Goal: Task Accomplishment & Management: Use online tool/utility

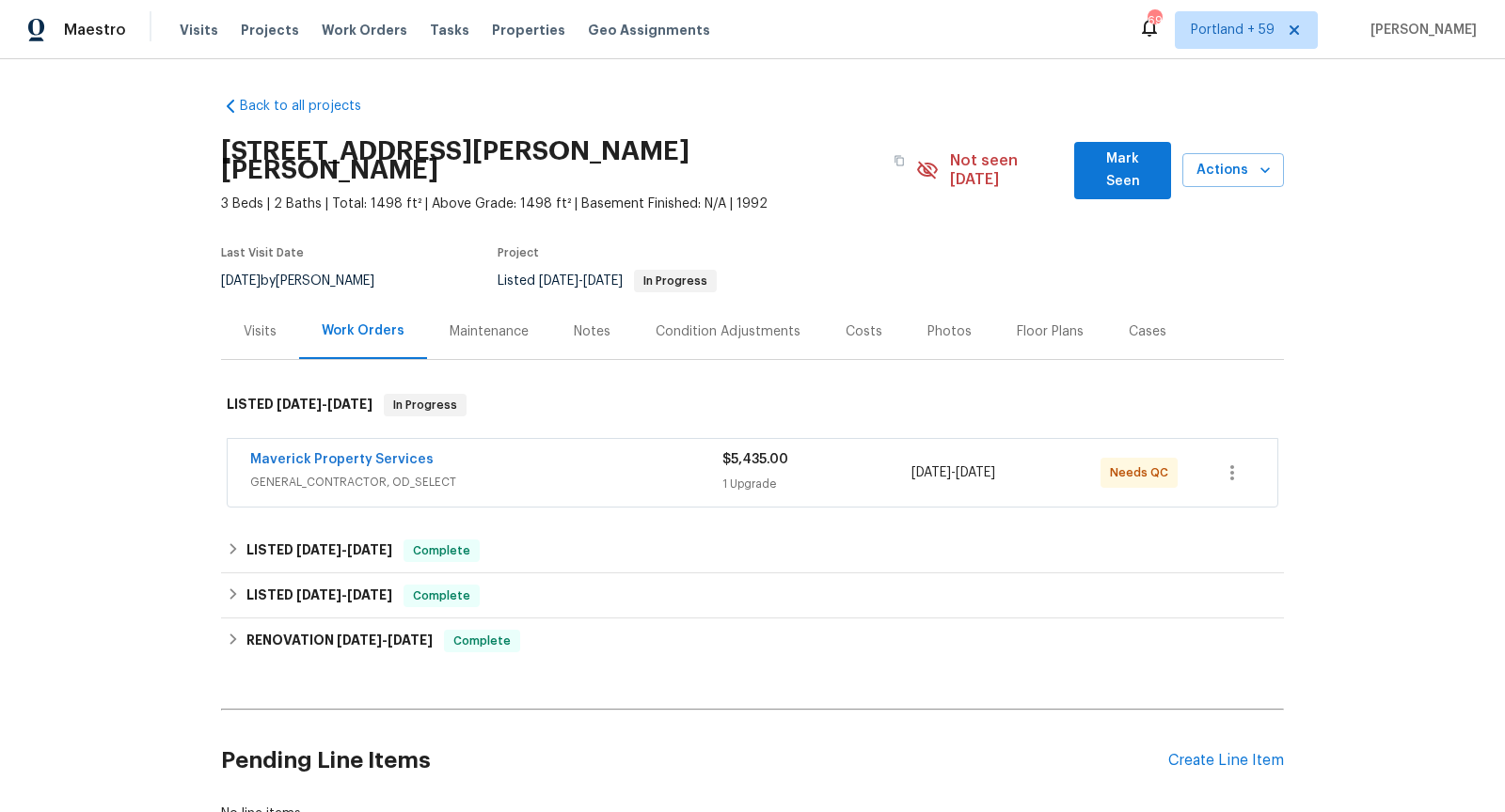
click at [610, 473] on span "GENERAL_CONTRACTOR, OD_SELECT" at bounding box center [487, 483] width 472 height 19
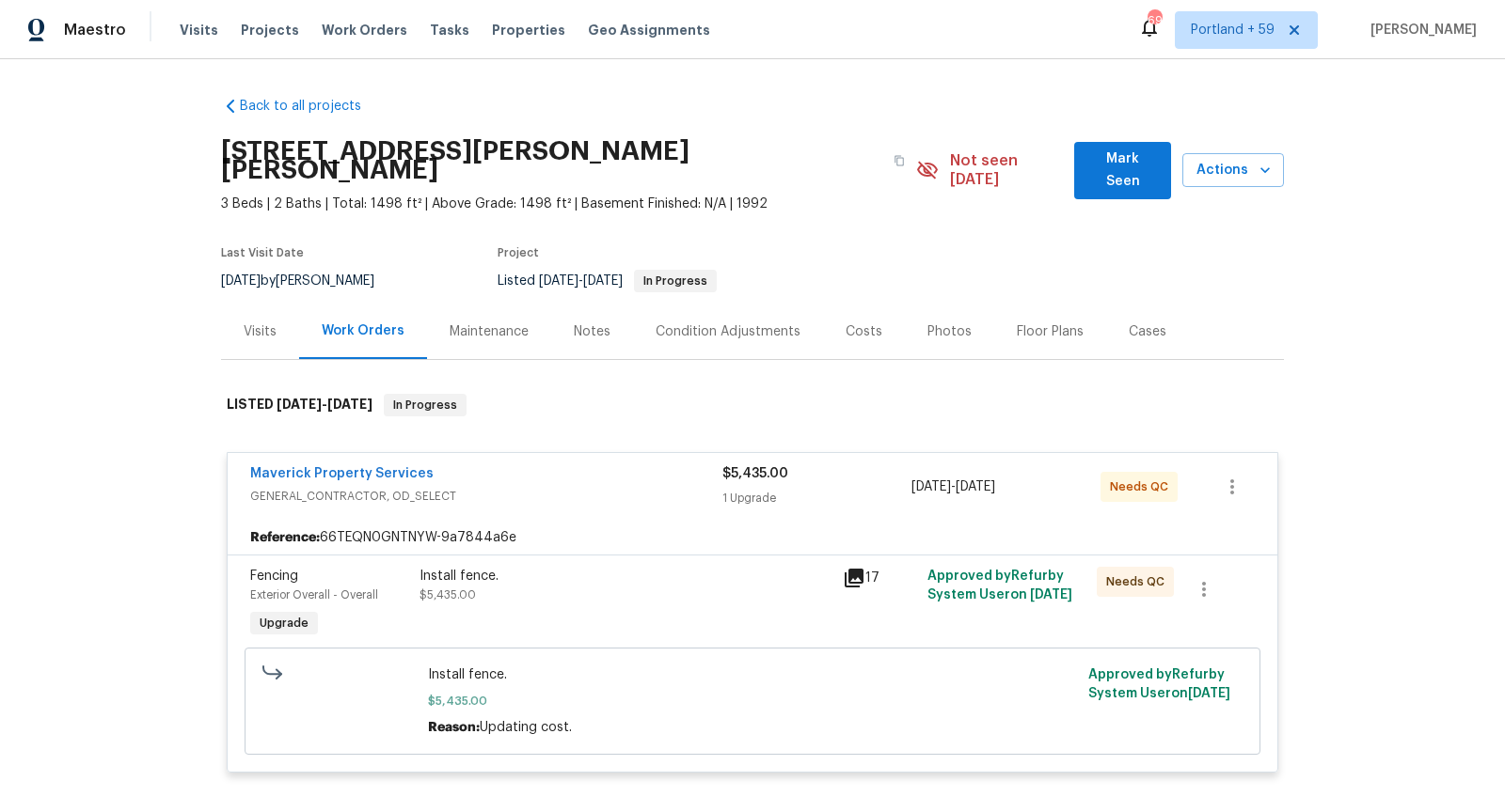
click at [845, 569] on icon at bounding box center [855, 579] width 19 height 19
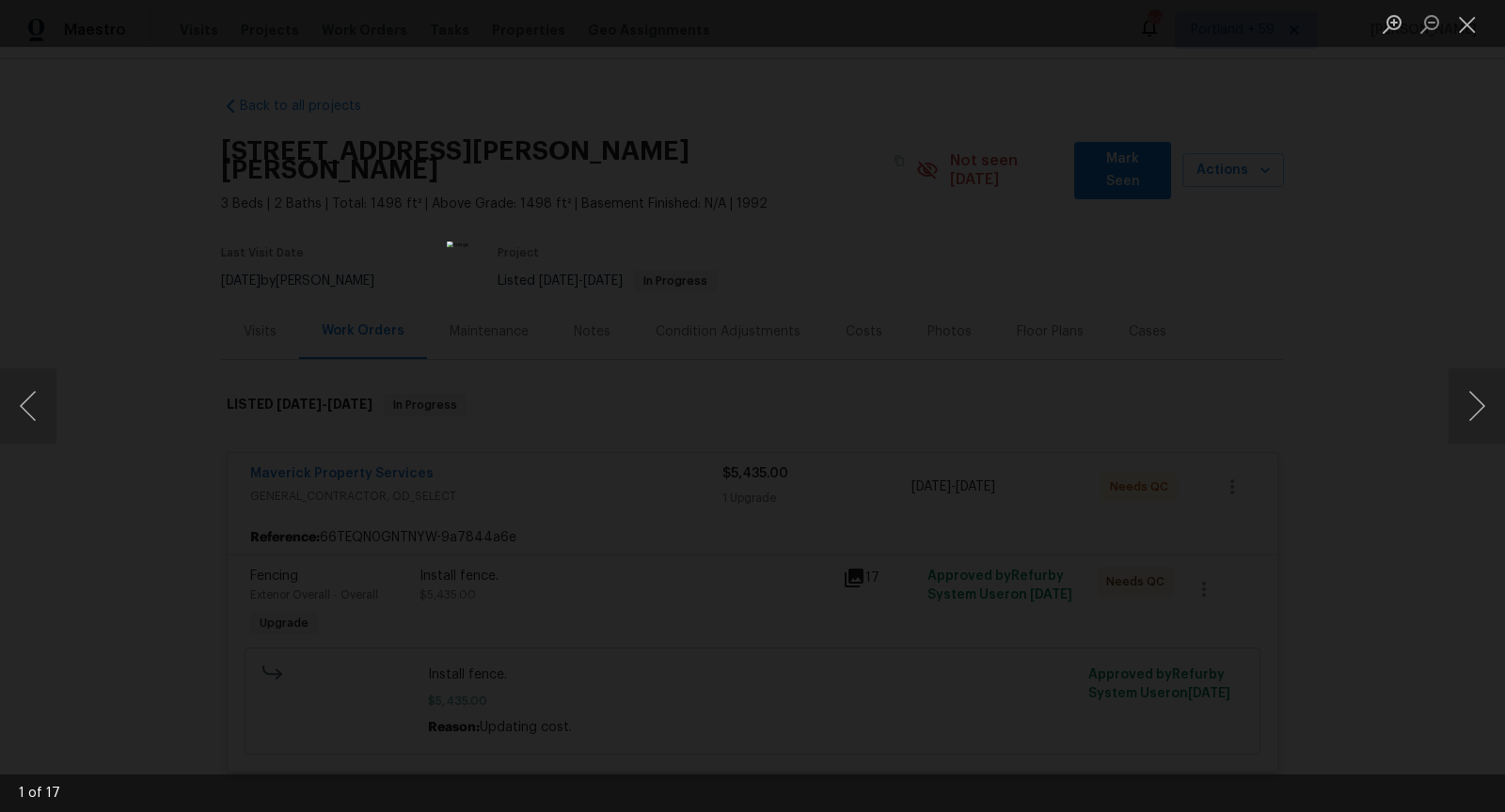
click at [1082, 405] on div "Lightbox" at bounding box center [752, 406] width 1505 height 812
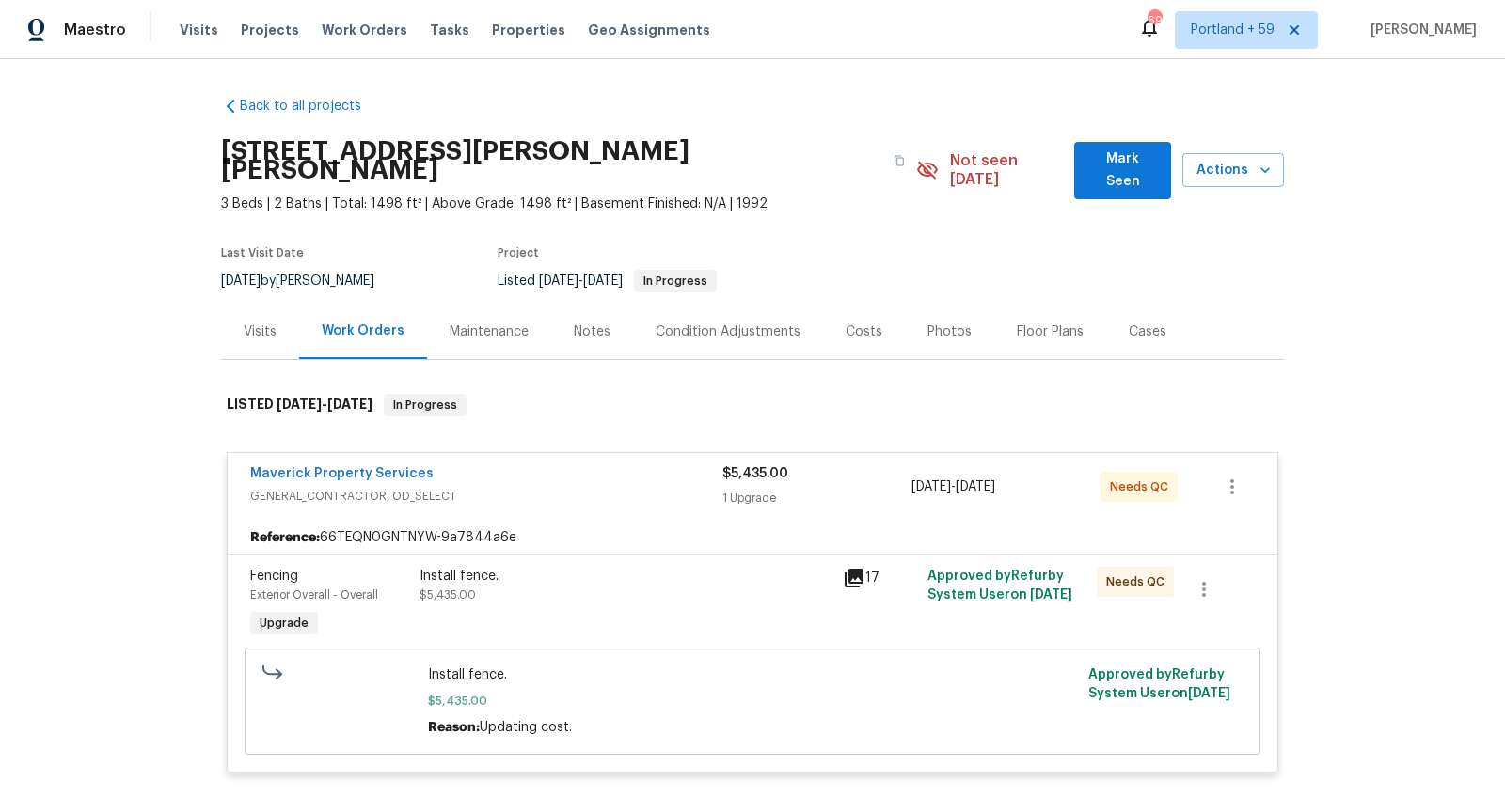
click at [858, 562] on div "17" at bounding box center [880, 605] width 85 height 87
click at [856, 569] on icon at bounding box center [855, 579] width 19 height 19
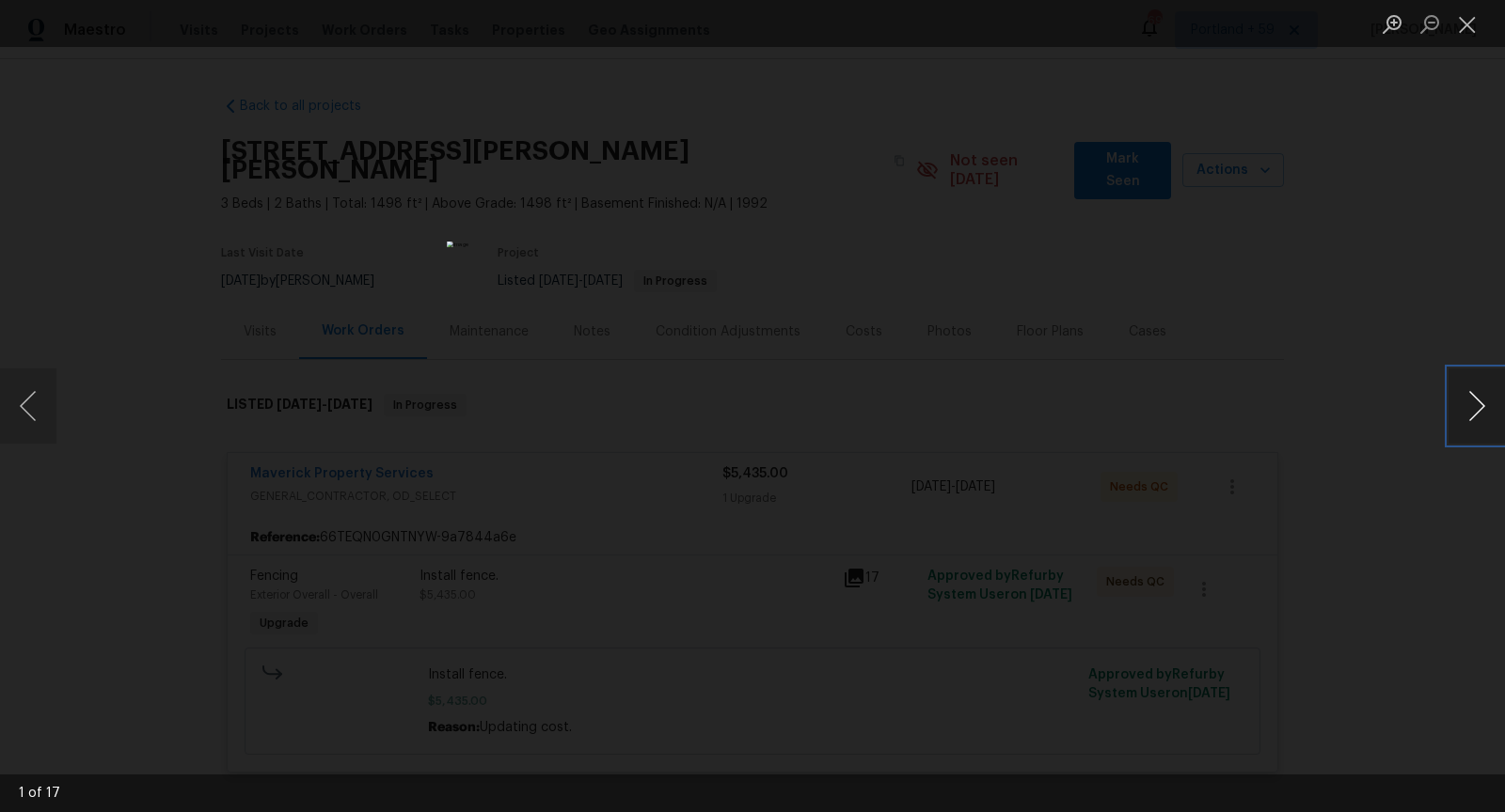
click at [1483, 413] on button "Next image" at bounding box center [1476, 406] width 57 height 75
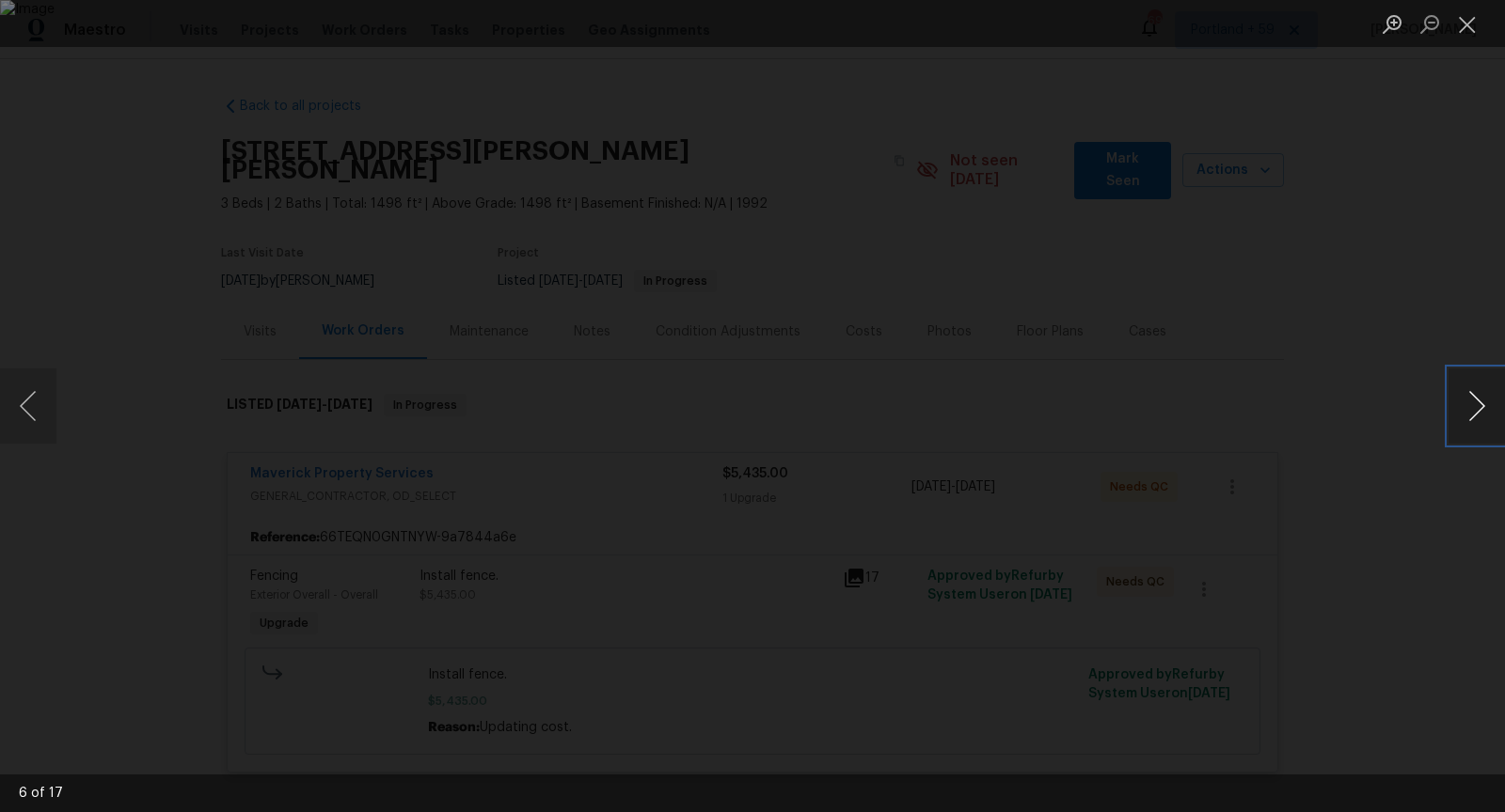
click at [1483, 413] on button "Next image" at bounding box center [1476, 406] width 57 height 75
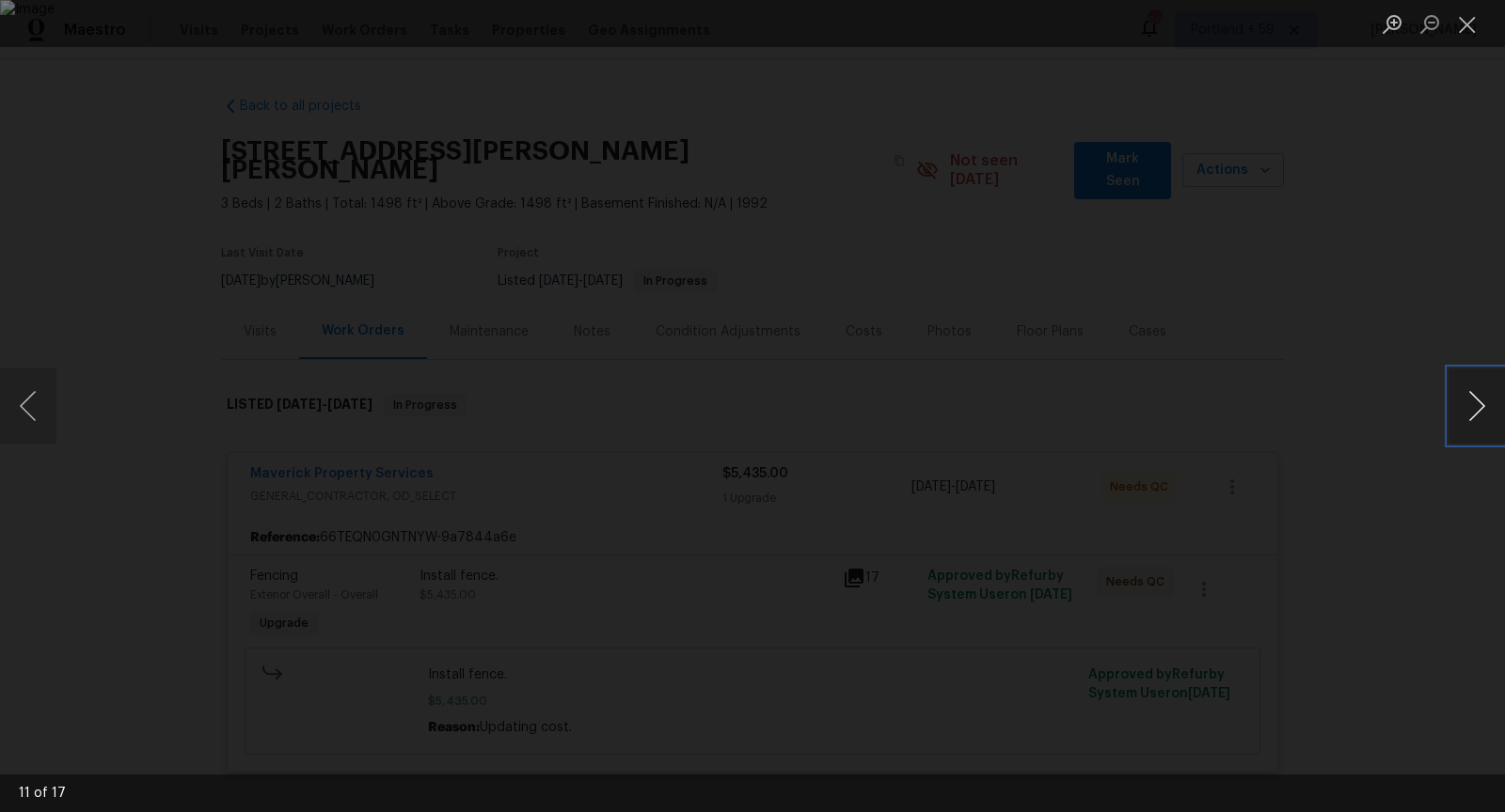
click at [1483, 413] on button "Next image" at bounding box center [1476, 406] width 57 height 75
click at [1461, 258] on div "Lightbox" at bounding box center [752, 406] width 1505 height 812
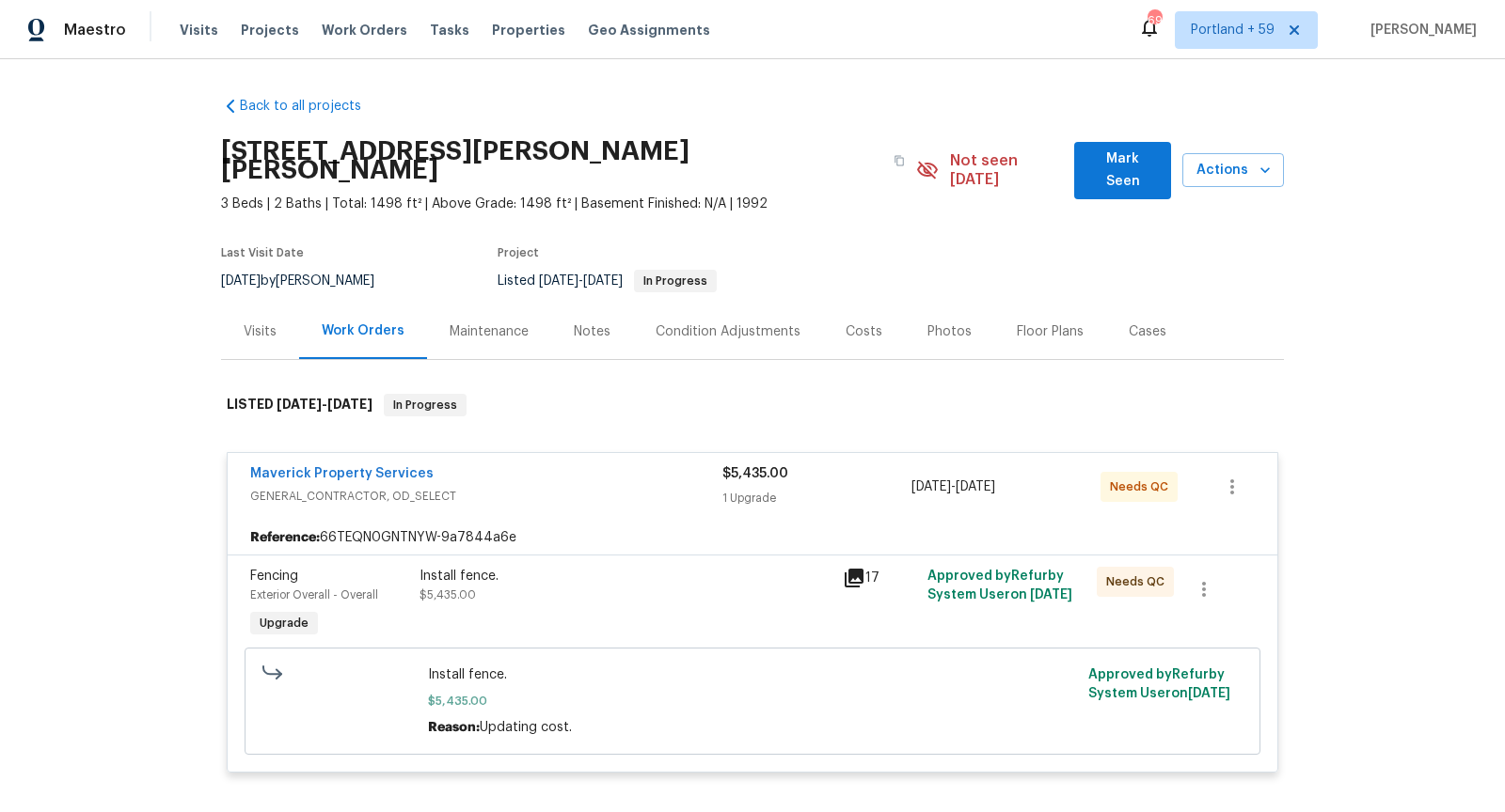
click at [625, 487] on span "GENERAL_CONTRACTOR, OD_SELECT" at bounding box center [487, 497] width 472 height 19
